Goal: Ask a question: Seek information or help from site administrators or community

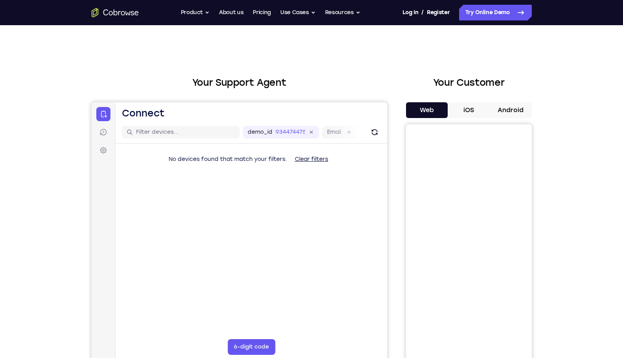
click at [227, 82] on h2 "Your Support Agent" at bounding box center [240, 83] width 296 height 14
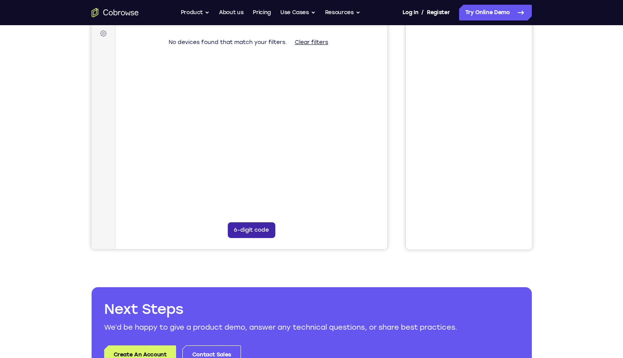
scroll to position [118, 0]
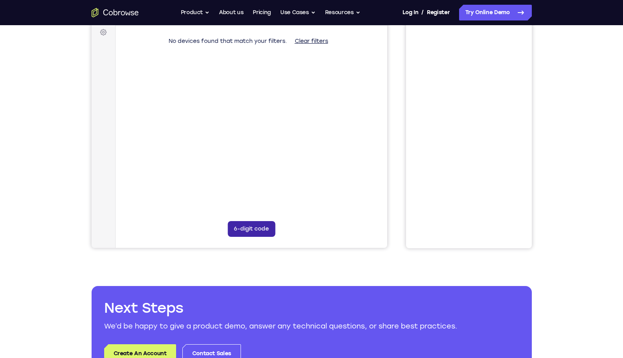
click at [242, 222] on button "6-digit code" at bounding box center [251, 229] width 48 height 16
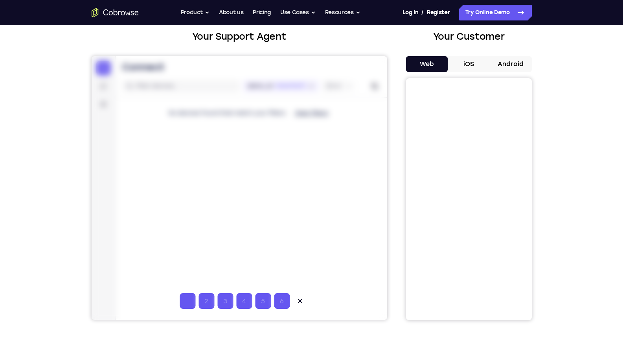
scroll to position [39, 0]
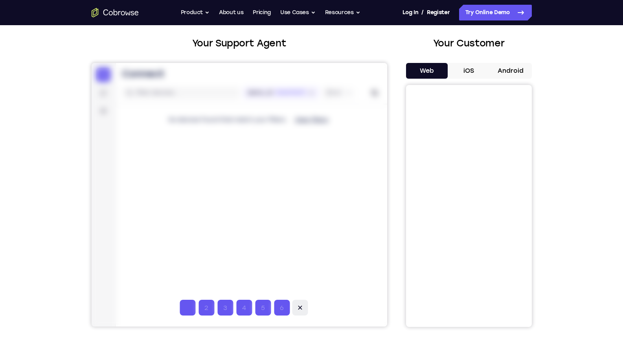
click at [302, 309] on icon at bounding box center [300, 308] width 8 height 8
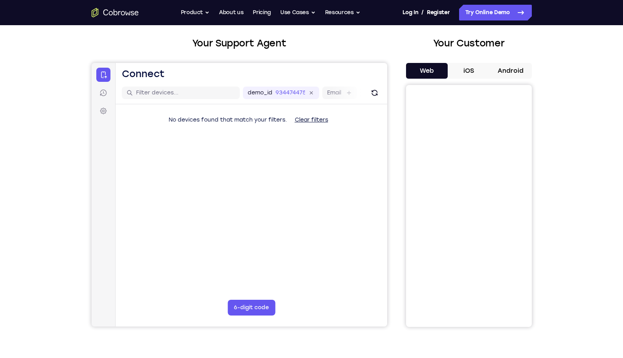
click at [309, 117] on button "Clear filters" at bounding box center [311, 120] width 46 height 16
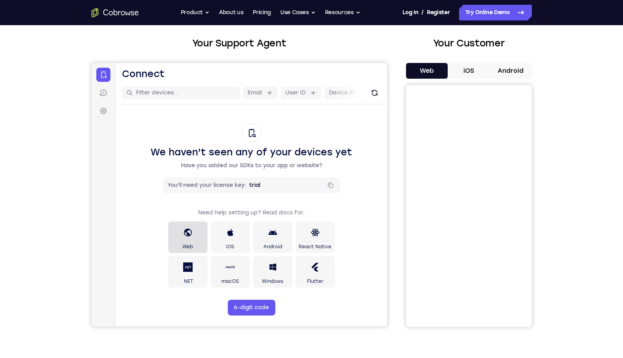
click at [190, 240] on div at bounding box center [187, 232] width 9 height 19
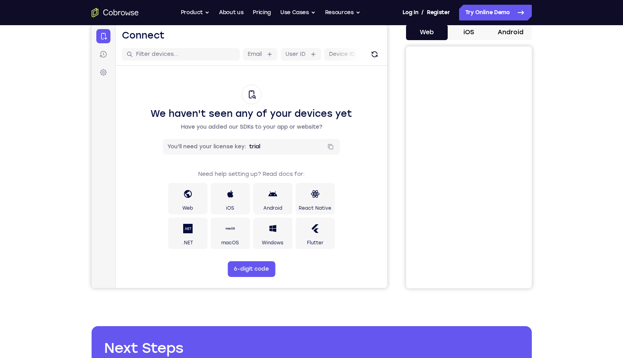
scroll to position [79, 0]
